Goal: Check status: Check status

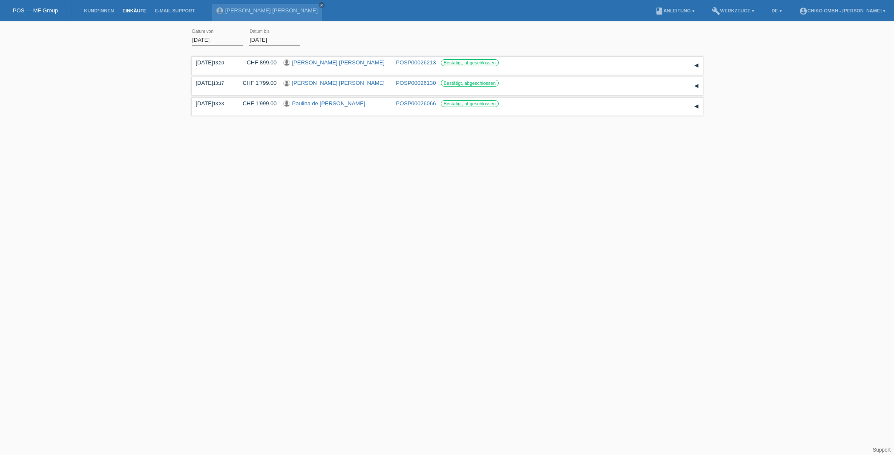
click at [130, 11] on link "Einkäufe" at bounding box center [134, 10] width 32 height 5
click at [220, 40] on input "[DATE]" at bounding box center [217, 40] width 51 height 11
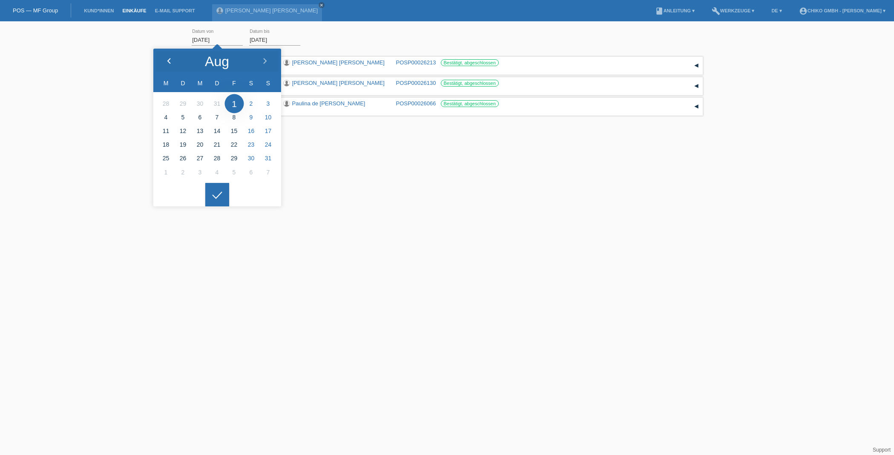
click at [170, 63] on polyline at bounding box center [169, 60] width 3 height 5
type input "01.07.2025"
click at [218, 193] on icon at bounding box center [218, 195] width 14 height 8
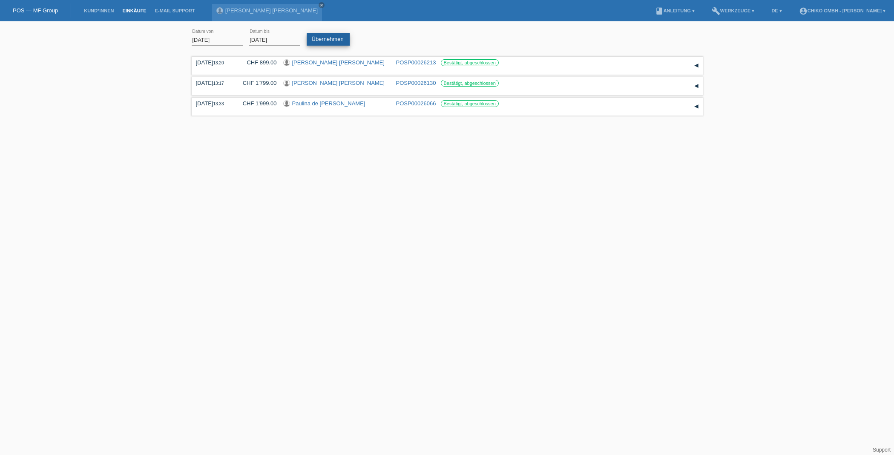
click at [329, 41] on link "Übernehmen" at bounding box center [328, 39] width 43 height 12
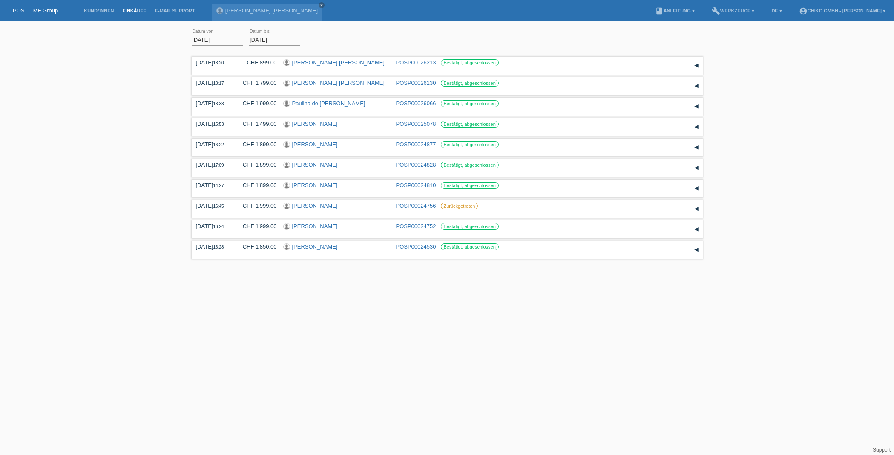
click at [34, 10] on link "POS — MF Group" at bounding box center [35, 10] width 45 height 6
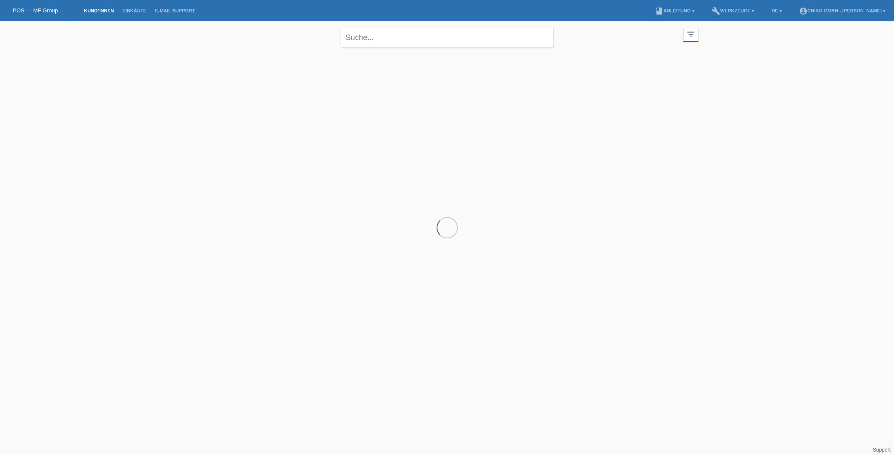
scroll to position [0, 0]
